Goal: Information Seeking & Learning: Learn about a topic

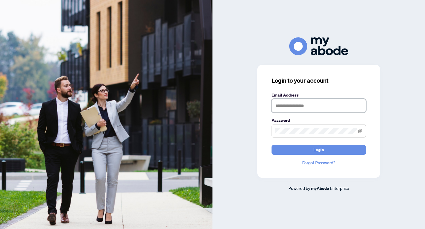
click at [295, 108] on input "text" at bounding box center [318, 106] width 94 height 14
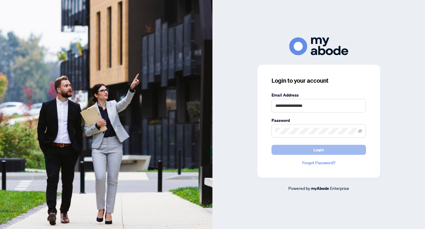
click at [309, 149] on button "Login" at bounding box center [318, 150] width 94 height 10
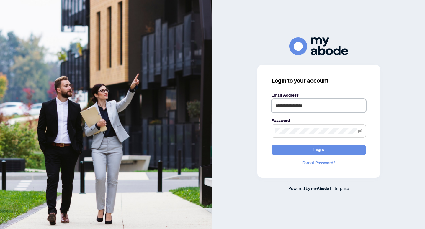
click at [306, 107] on input "**********" at bounding box center [318, 106] width 94 height 14
type input "**********"
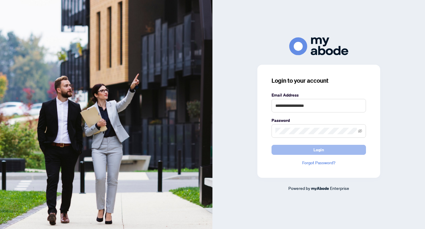
click at [308, 150] on button "Login" at bounding box center [318, 150] width 94 height 10
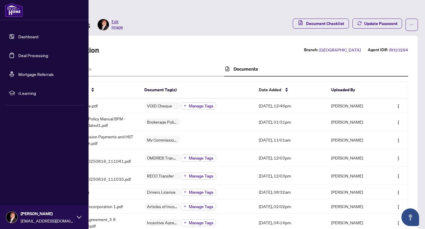
click at [22, 34] on link "Dashboard" at bounding box center [28, 36] width 20 height 5
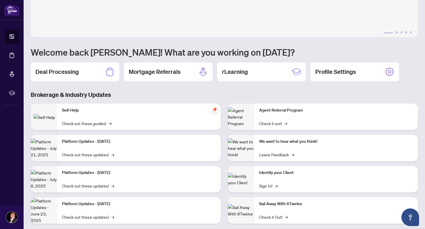
scroll to position [23, 0]
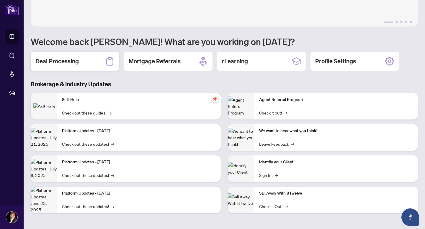
click at [107, 59] on icon at bounding box center [109, 61] width 7 height 9
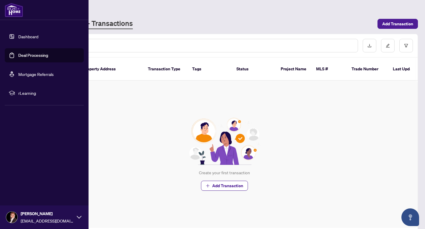
click at [34, 34] on link "Dashboard" at bounding box center [28, 36] width 20 height 5
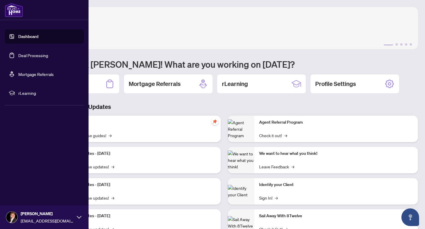
click at [37, 93] on span "rLearning" at bounding box center [48, 93] width 61 height 6
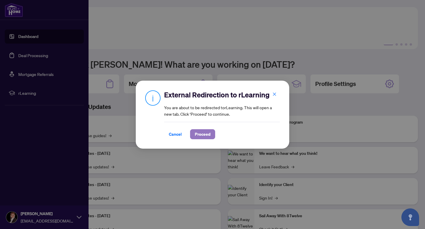
click at [201, 133] on span "Proceed" at bounding box center [203, 134] width 16 height 9
